Goal: Information Seeking & Learning: Check status

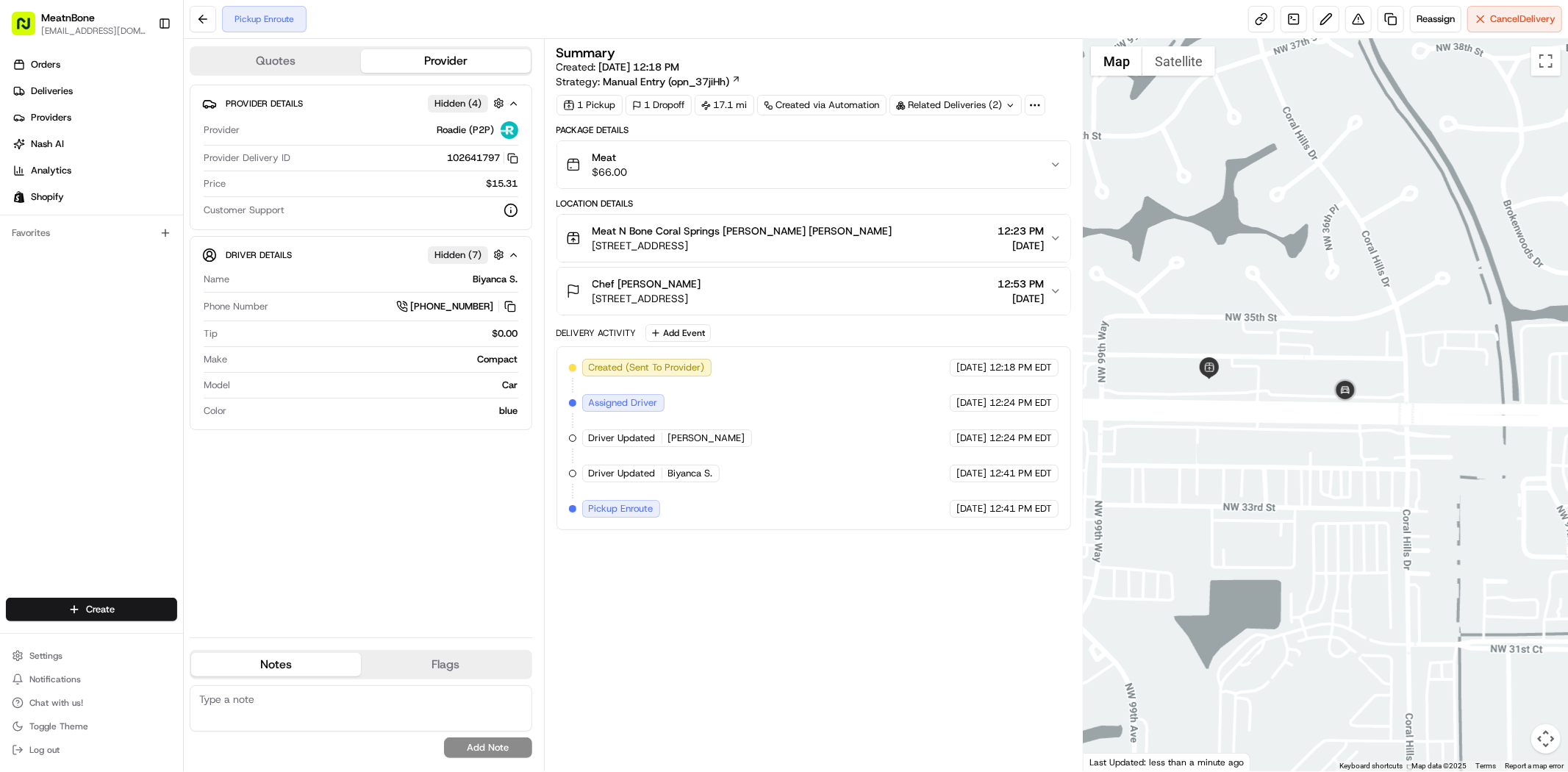
drag, startPoint x: 1157, startPoint y: 299, endPoint x: 1243, endPoint y: 321, distance: 88.8
click at [1243, 321] on div at bounding box center [1326, 405] width 485 height 732
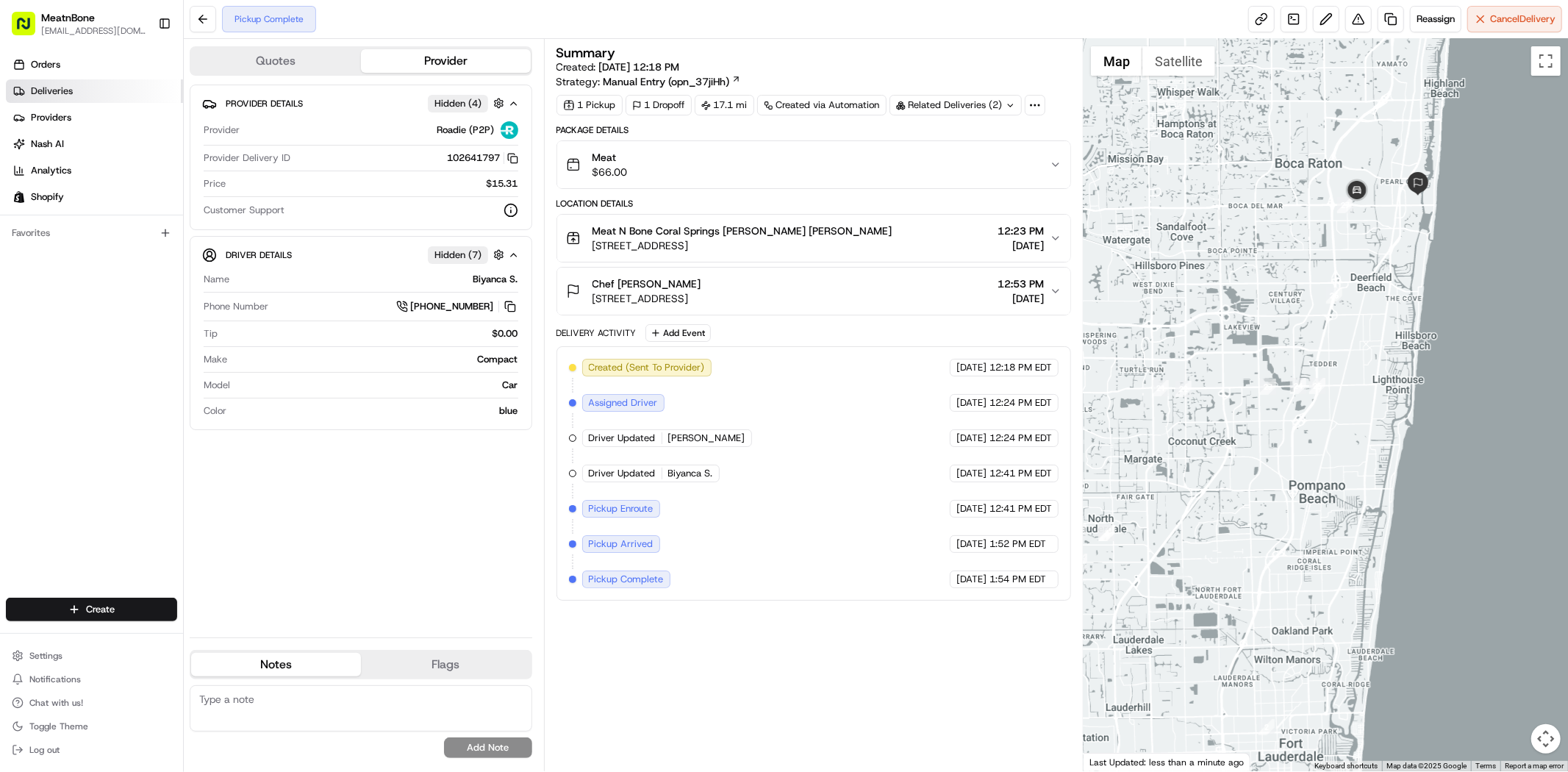
click at [63, 83] on link "Deliveries" at bounding box center [94, 91] width 177 height 24
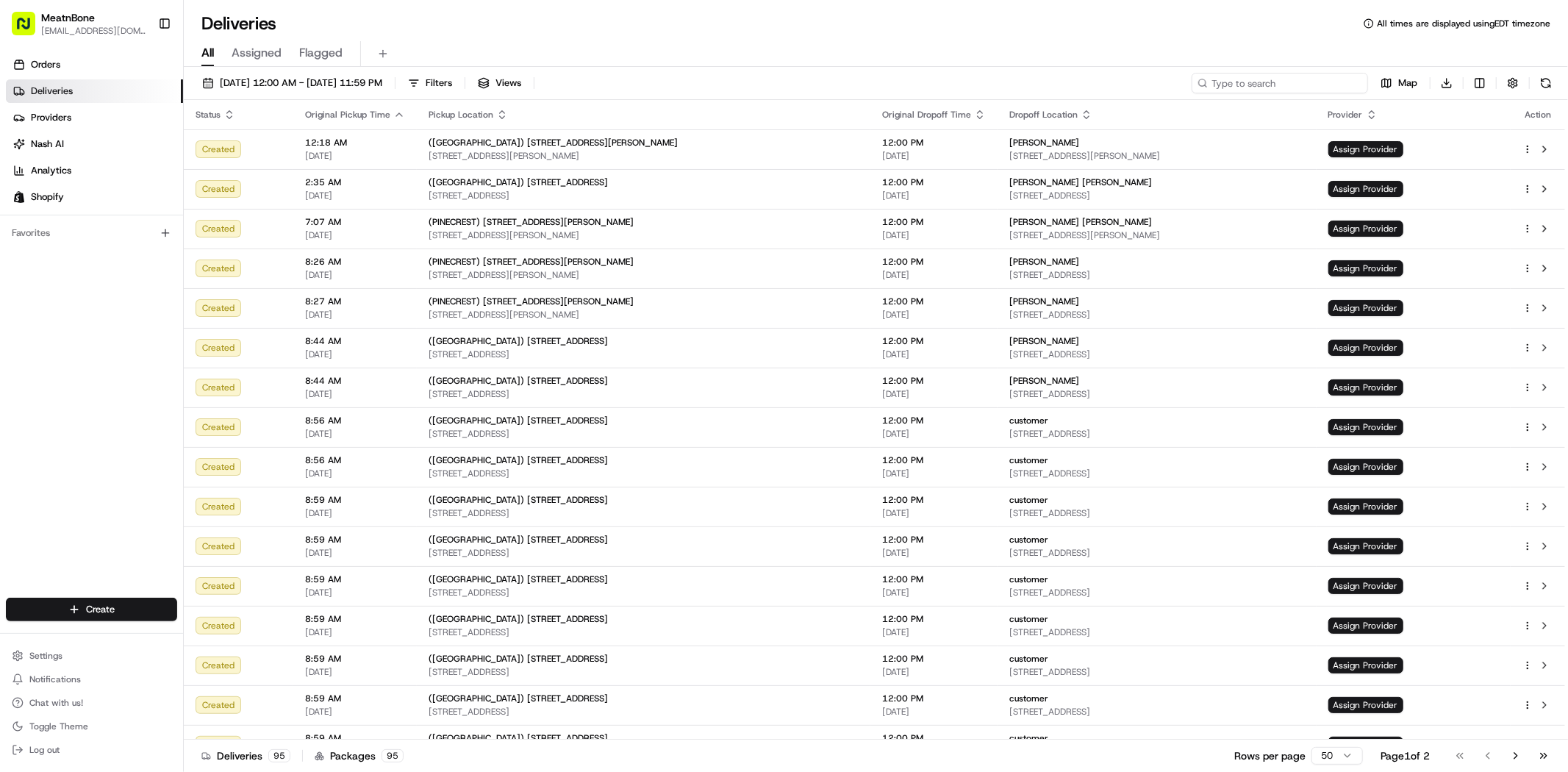
click at [1322, 81] on input at bounding box center [1280, 82] width 176 height 21
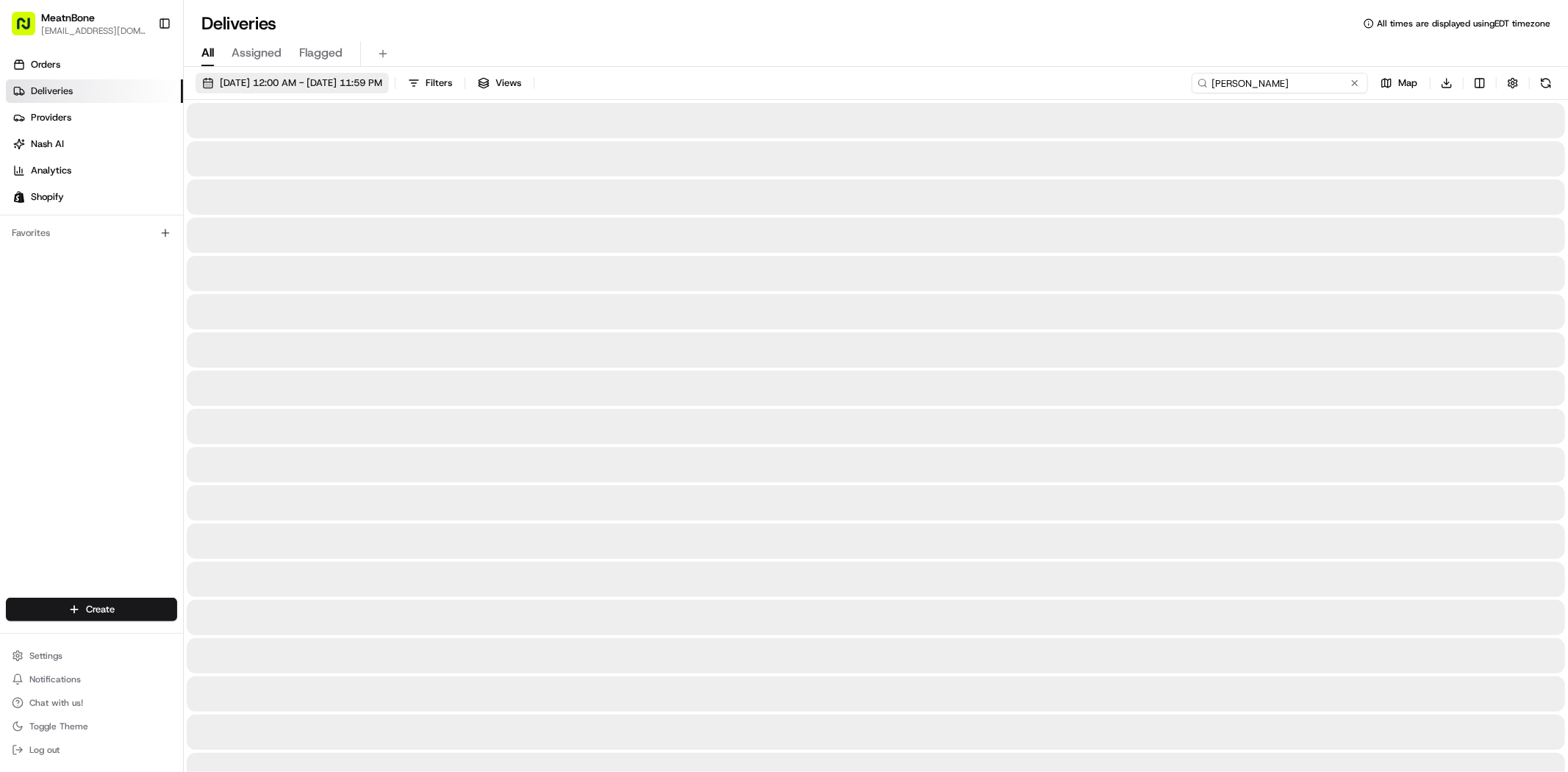
type input "[PERSON_NAME]"
click at [382, 77] on span "08/24/2025 12:00 AM - 08/24/2025 11:59 PM" at bounding box center [300, 83] width 162 height 13
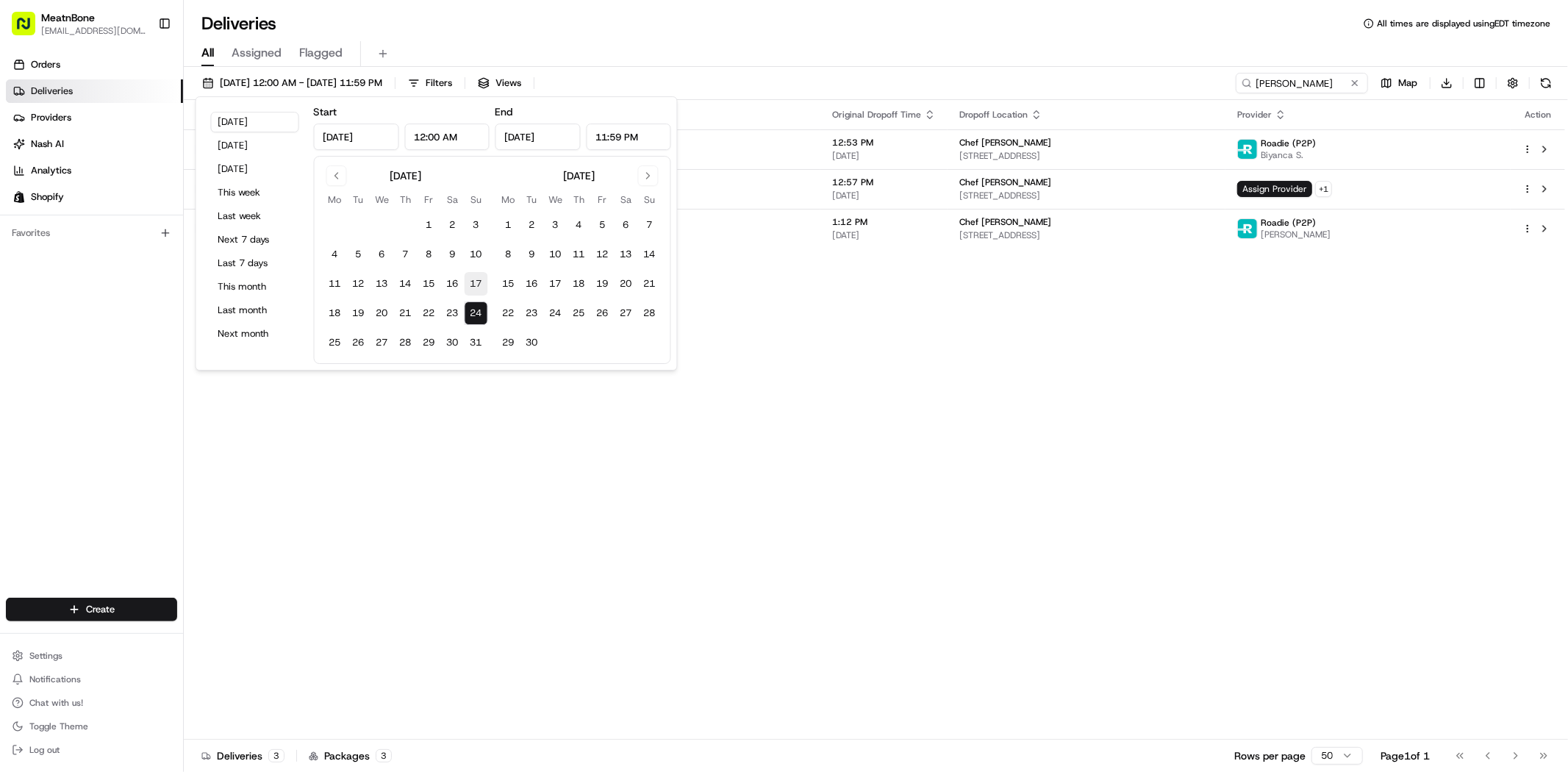
click at [473, 275] on button "17" at bounding box center [477, 283] width 24 height 24
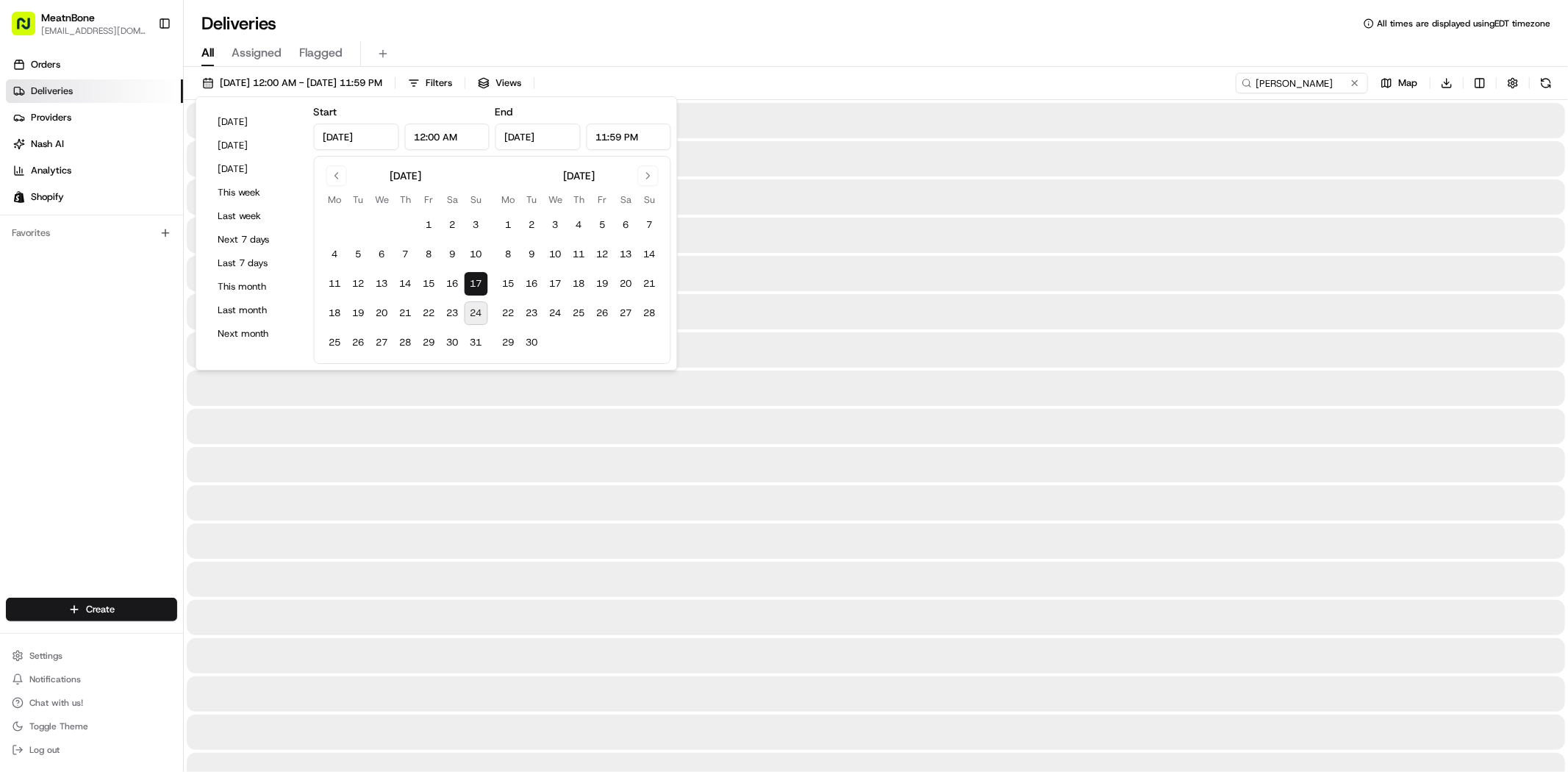
type input "Aug 17, 2025"
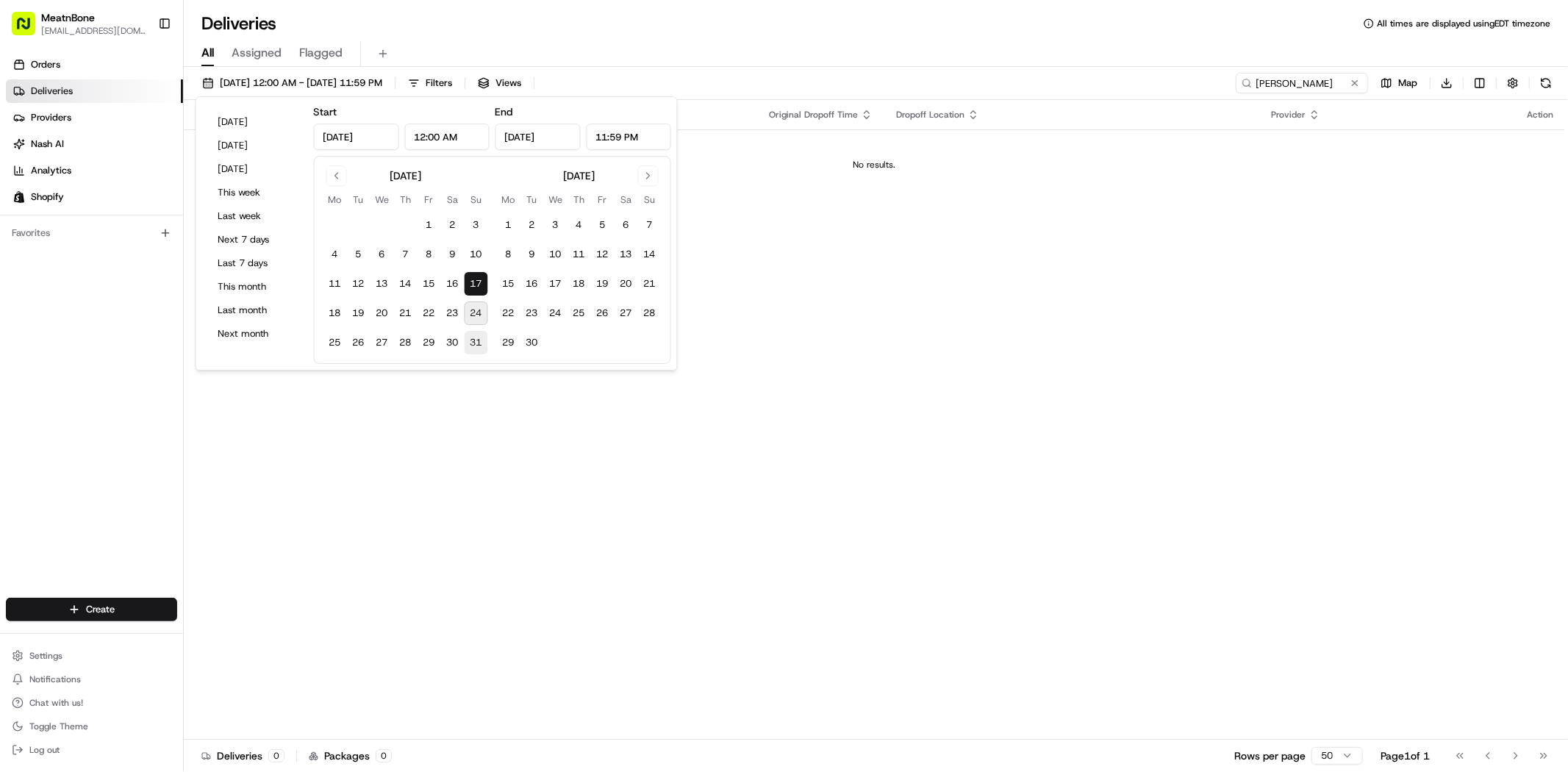
click at [476, 341] on button "31" at bounding box center [477, 342] width 24 height 24
type input "Aug 31, 2025"
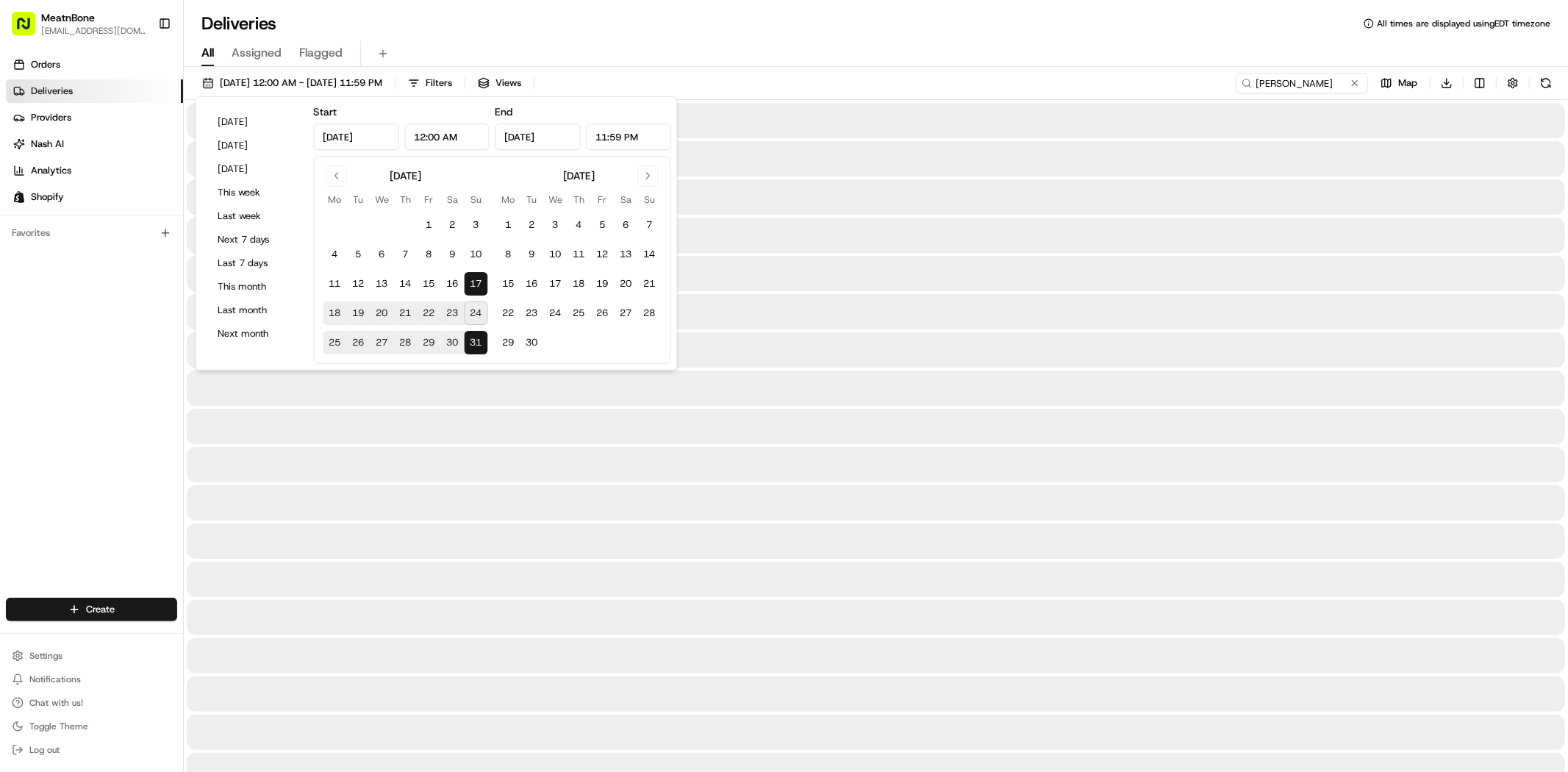
click at [921, 41] on div "All Assigned Flagged" at bounding box center [876, 53] width 1384 height 26
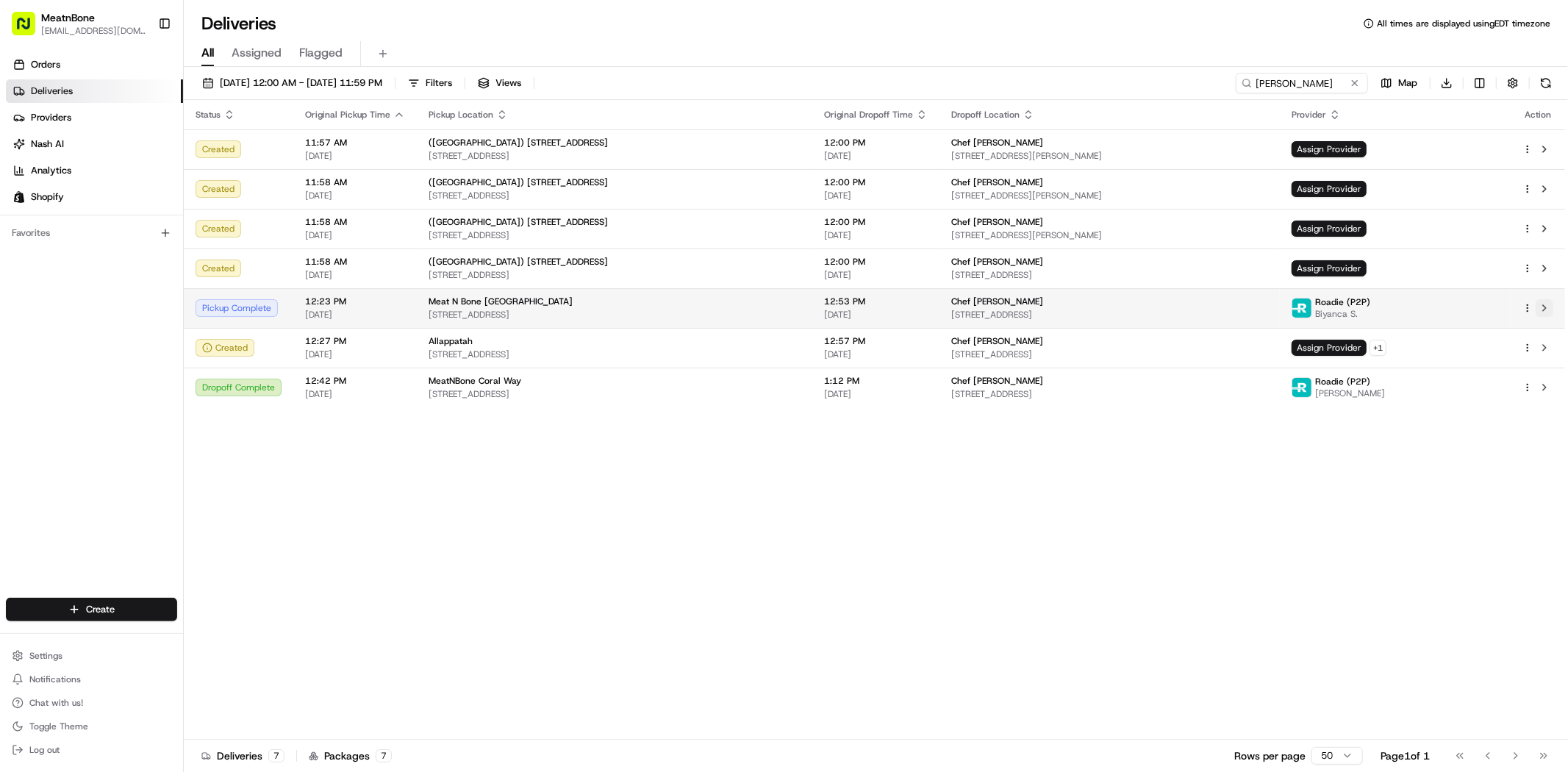
click at [1542, 307] on button at bounding box center [1544, 308] width 17 height 17
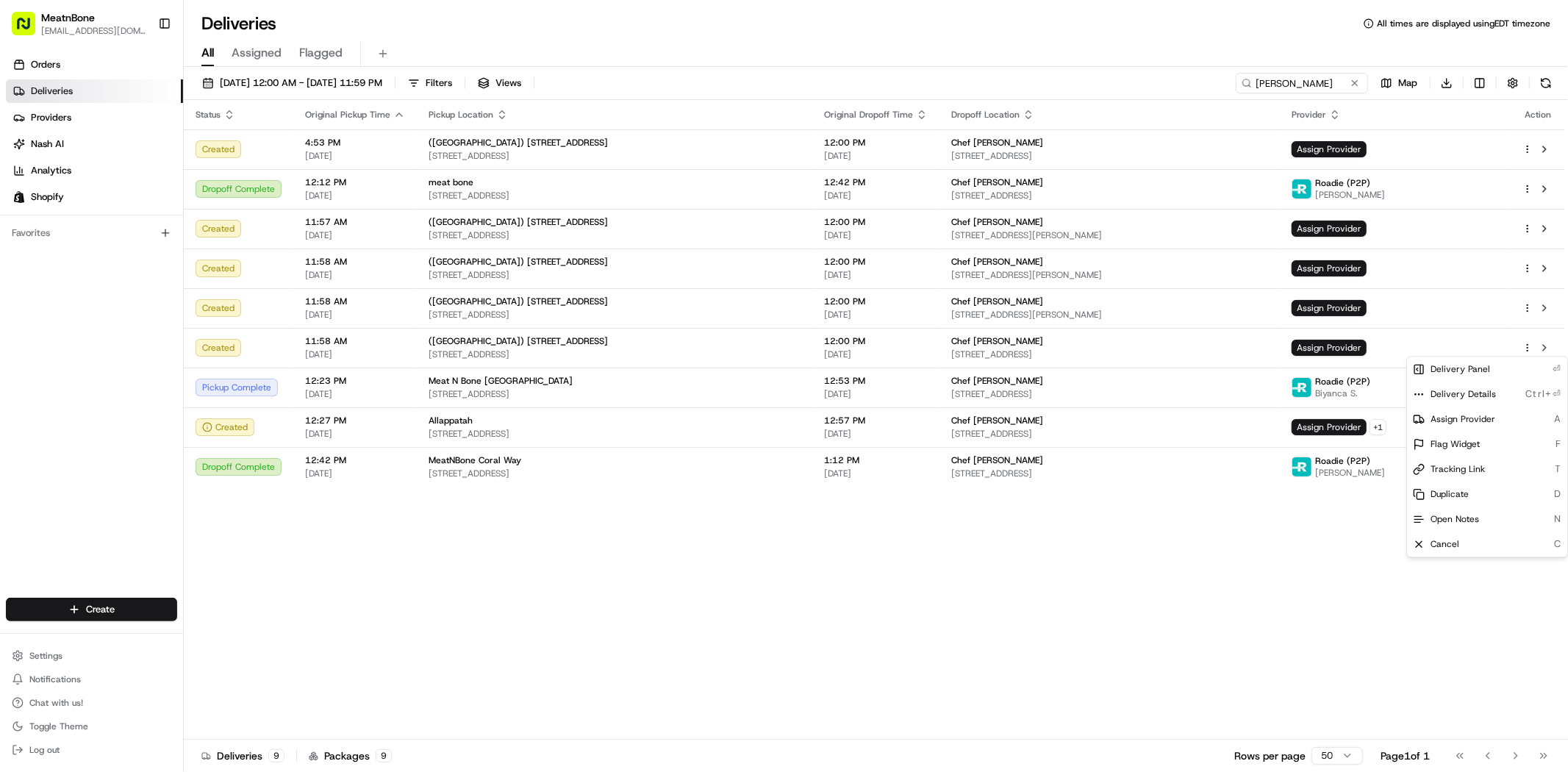
click at [708, 584] on html "MeatnBone dnguyen@meatnbone.com Toggle Sidebar Orders Deliveries Providers Nash…" at bounding box center [784, 386] width 1568 height 772
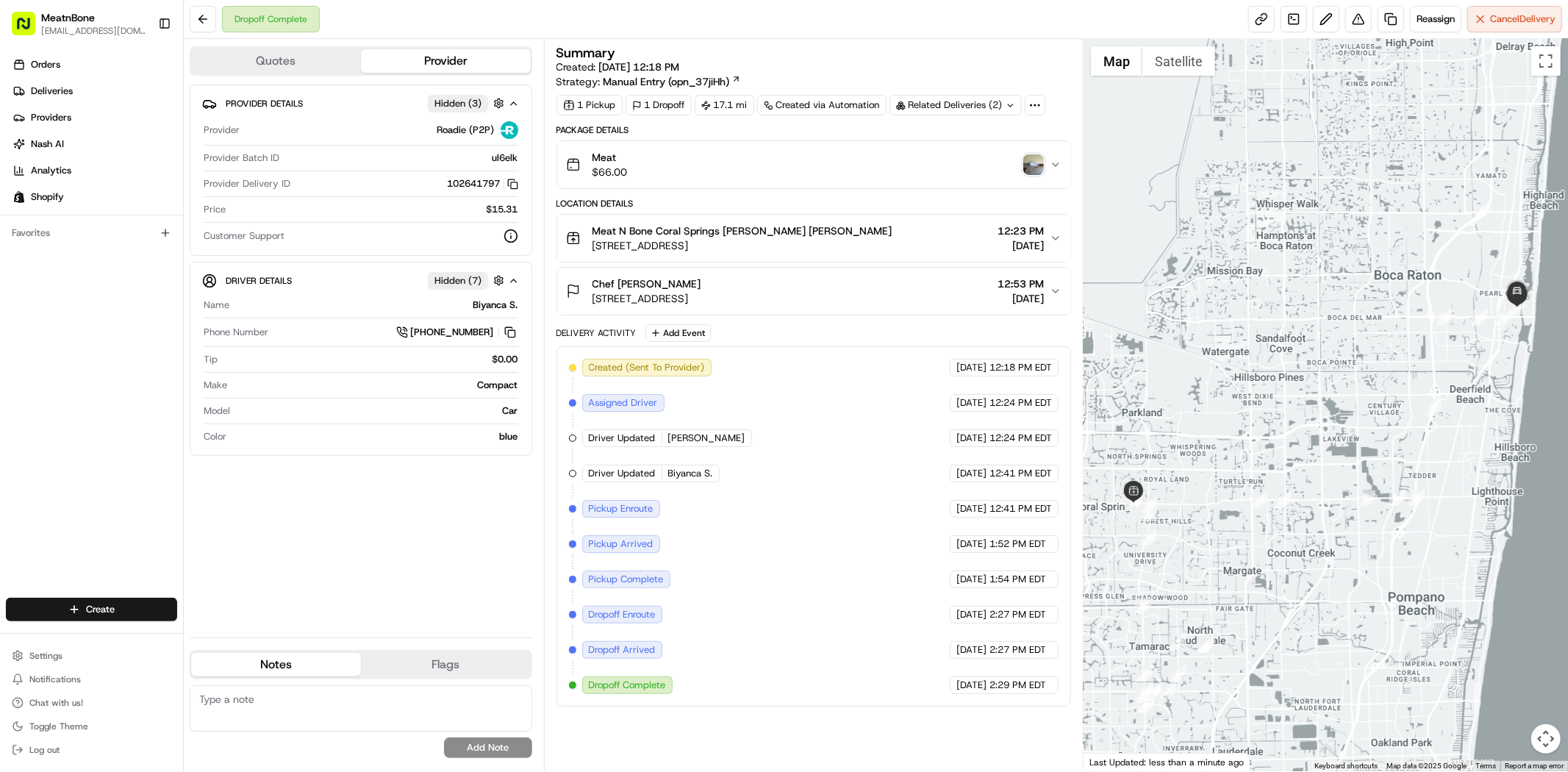
click at [1033, 164] on img "button" at bounding box center [1033, 165] width 21 height 21
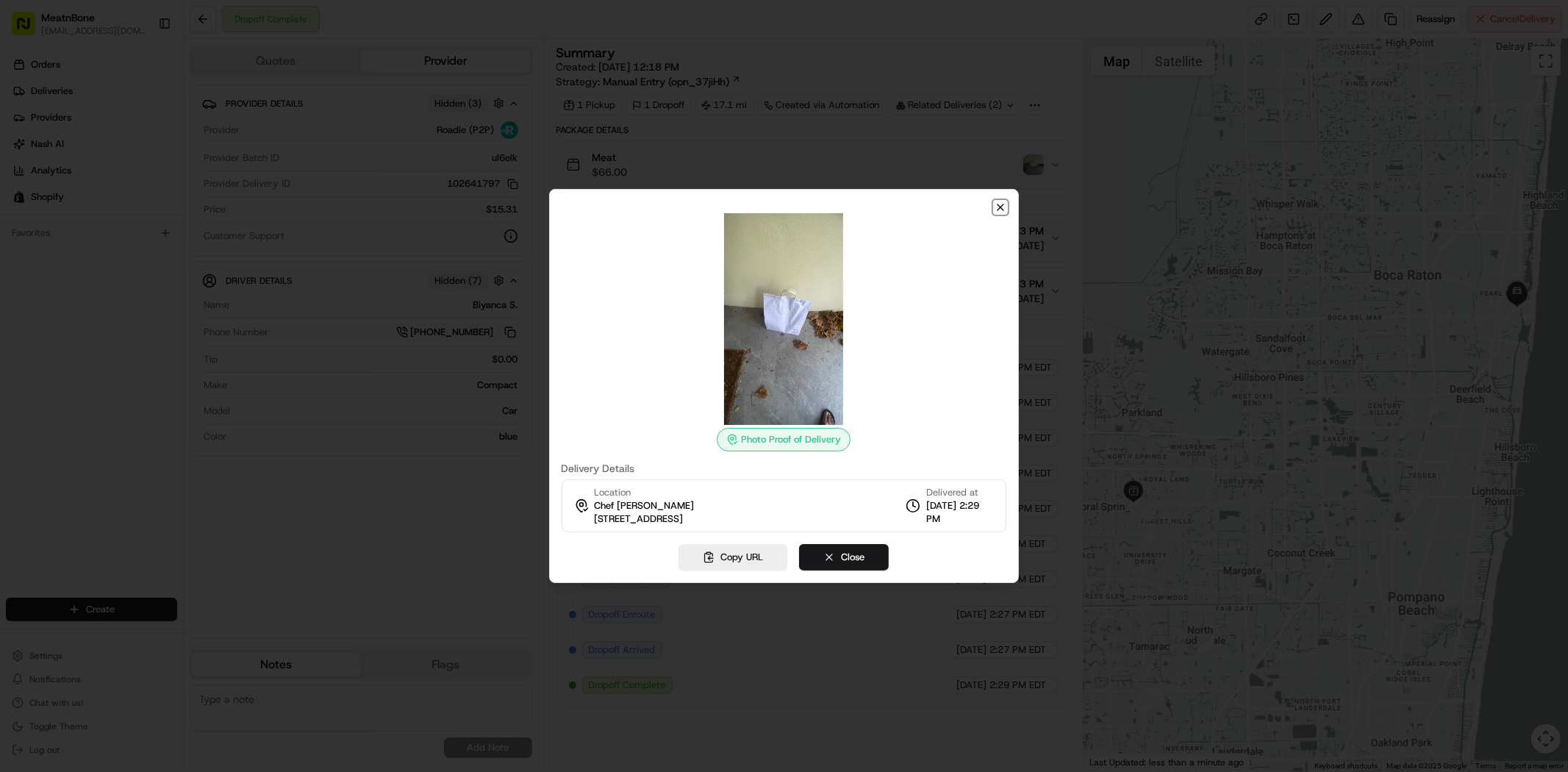
click at [998, 207] on icon "button" at bounding box center [1001, 207] width 12 height 12
